Goal: Task Accomplishment & Management: Manage account settings

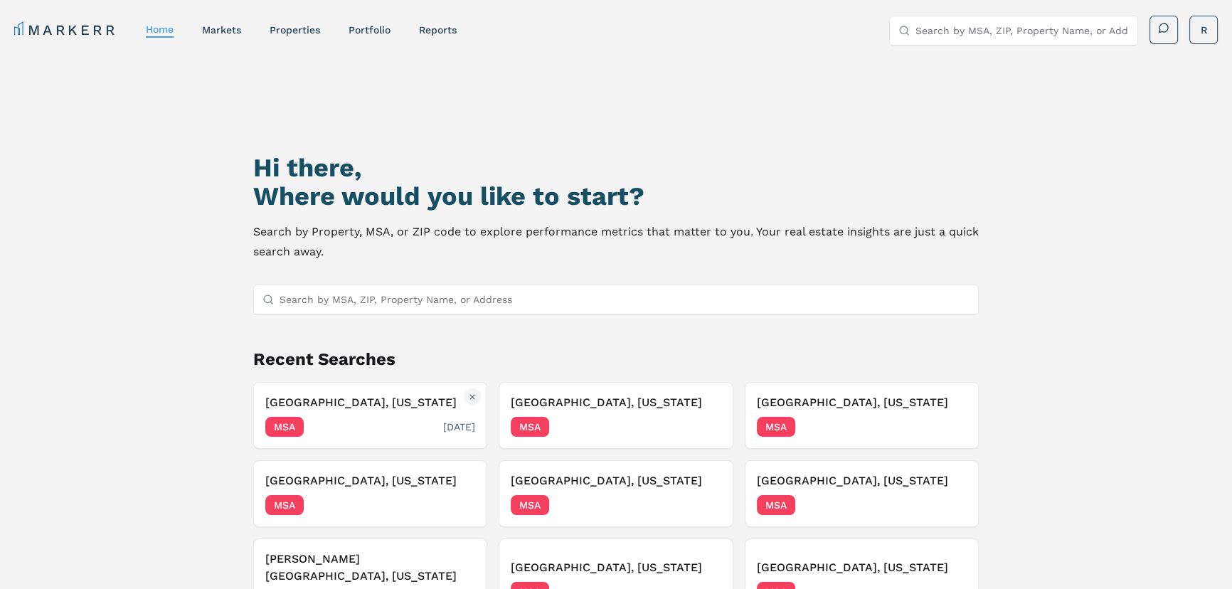
click at [307, 408] on h3 "[GEOGRAPHIC_DATA], [US_STATE]" at bounding box center [370, 402] width 210 height 17
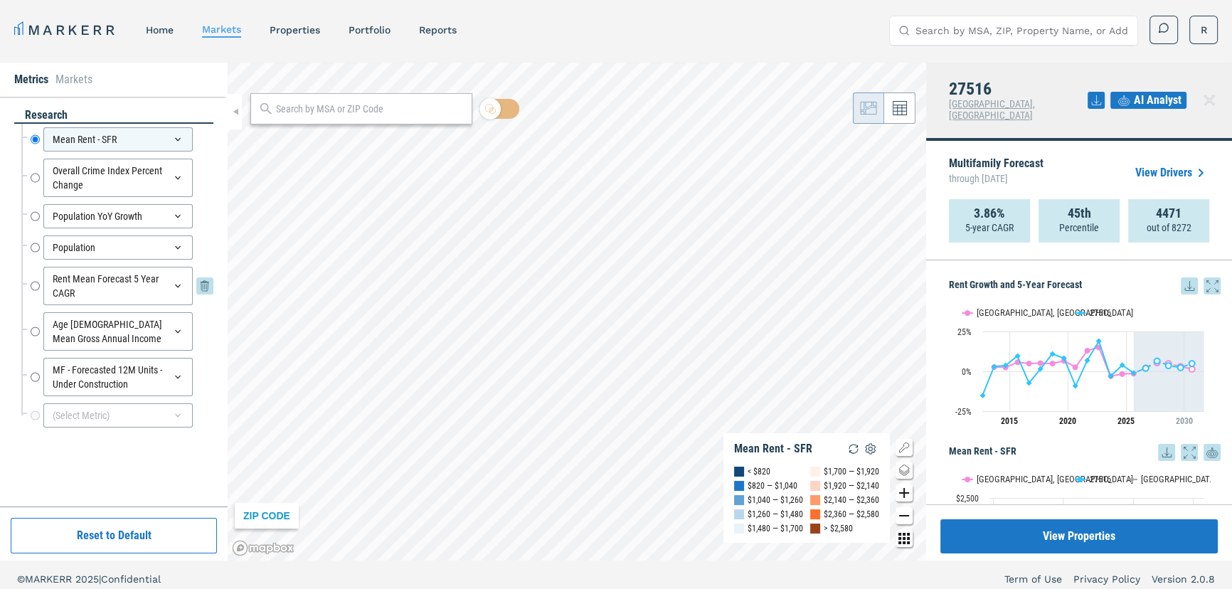
click at [32, 283] on input "Rent Mean Forecast 5 Year CAGR" at bounding box center [35, 286] width 9 height 38
radio input "false"
radio input "true"
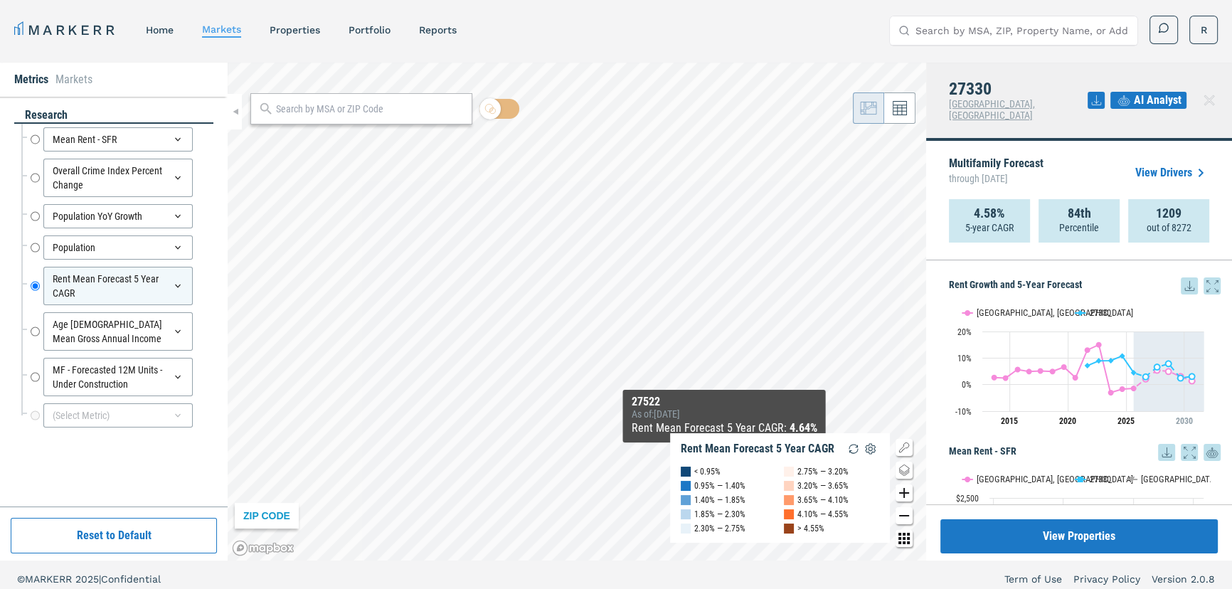
click at [724, 457] on div "ZIP CODE Rent Mean Forecast 5 Year CAGR < 0.95% 0.95% — 1.40% 1.40% — 1.85% 1.8…" at bounding box center [577, 312] width 699 height 498
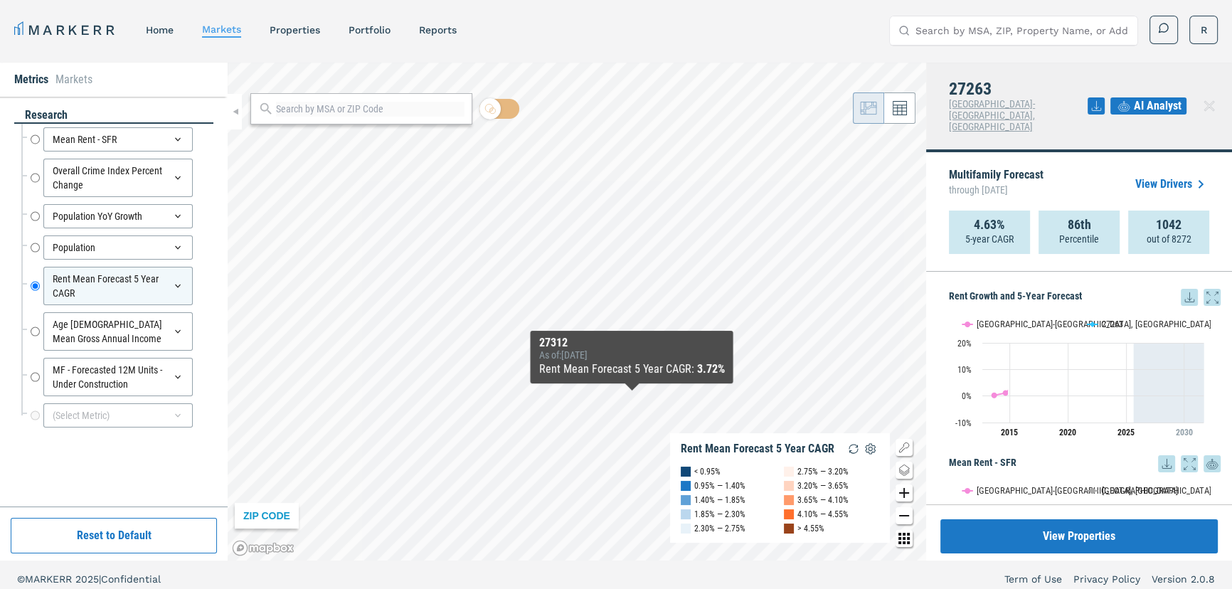
scroll to position [8, 0]
